Goal: Book appointment/travel/reservation

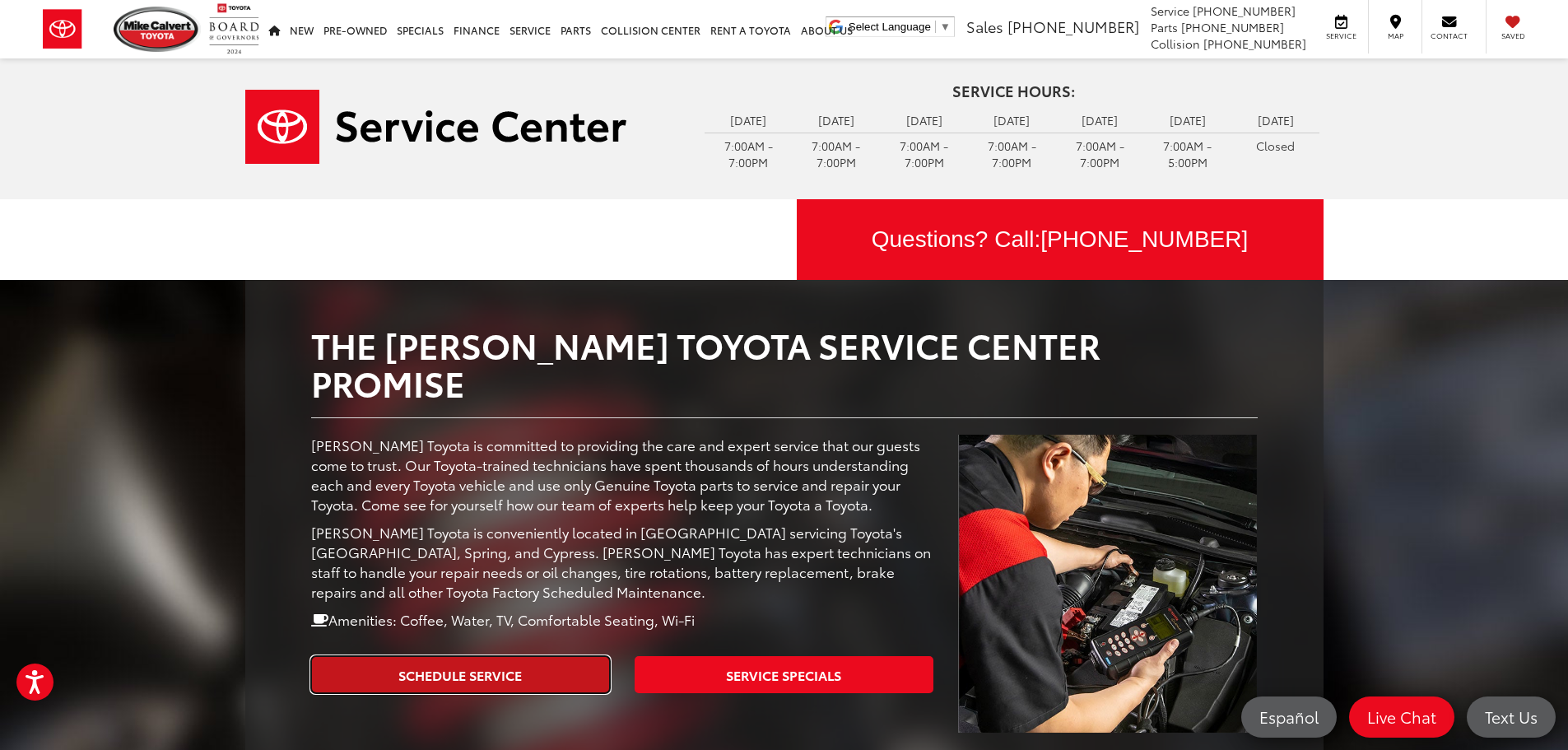
click at [473, 656] on link "Schedule Service" at bounding box center [461, 675] width 299 height 37
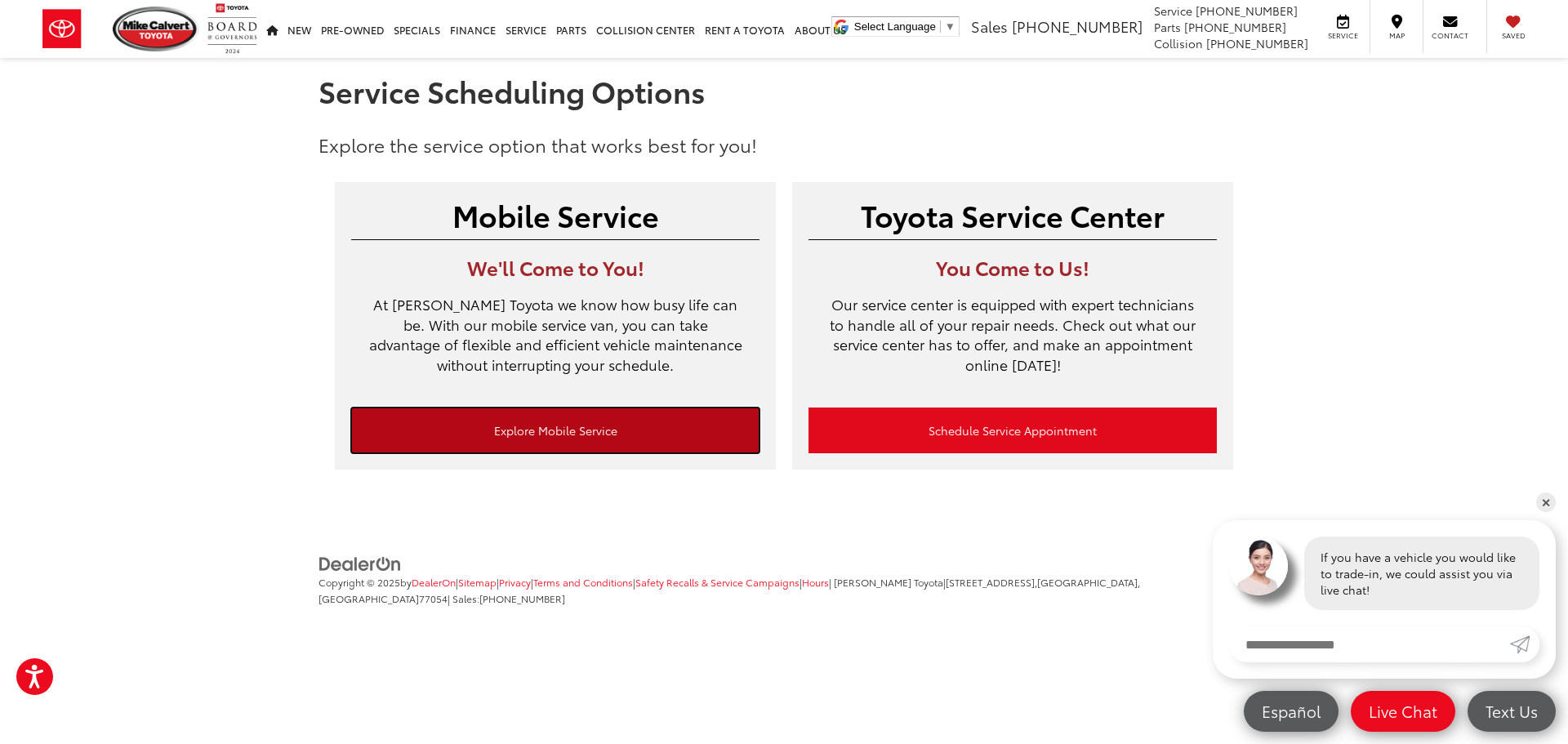
click at [506, 422] on link "Explore Mobile Service" at bounding box center [555, 430] width 409 height 45
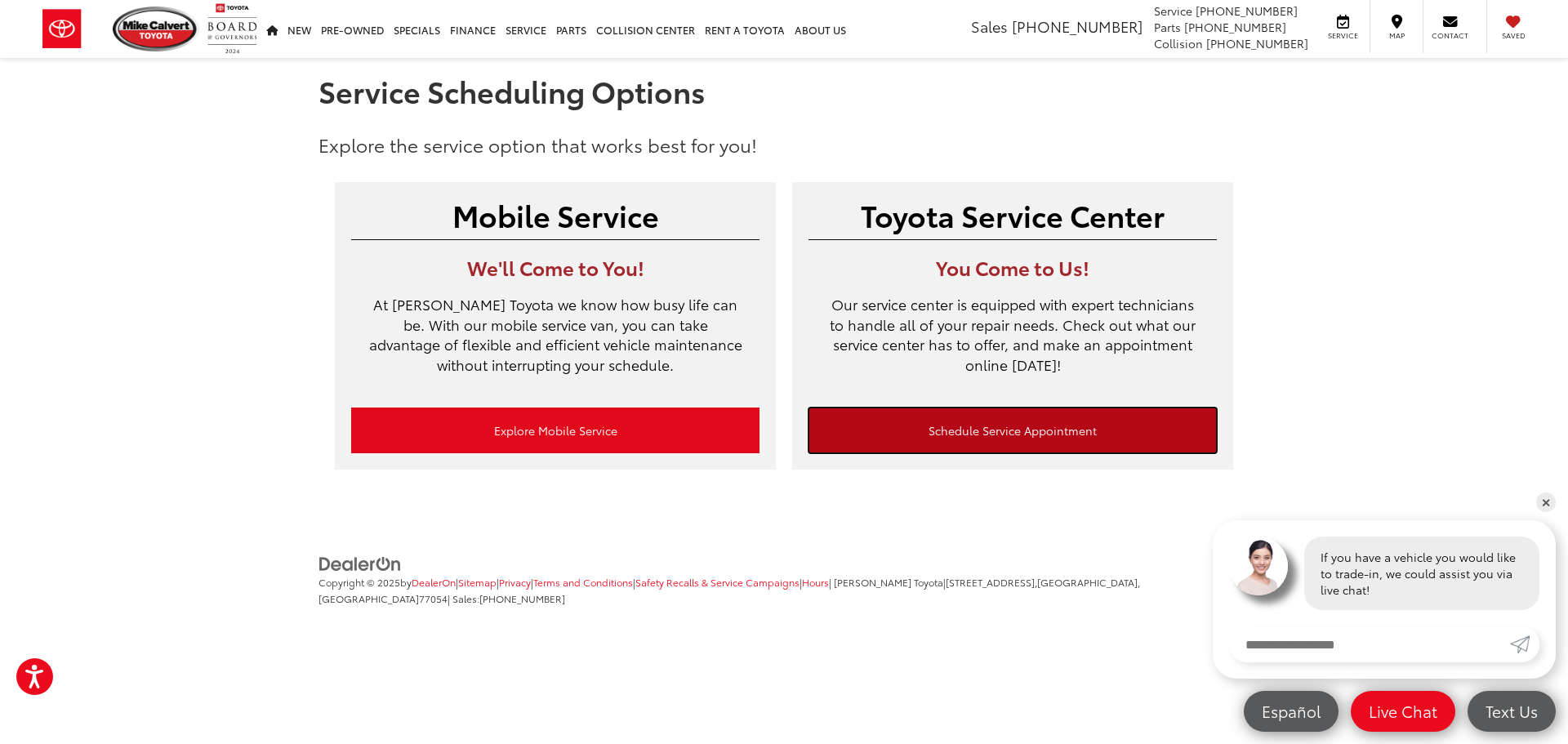
click at [906, 431] on link "Schedule Service Appointment" at bounding box center [1012, 430] width 409 height 45
